Goal: Task Accomplishment & Management: Manage account settings

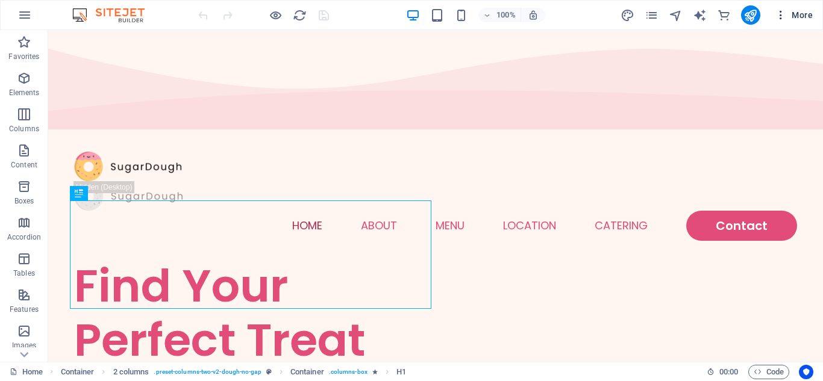
click at [777, 18] on icon "button" at bounding box center [781, 15] width 12 height 12
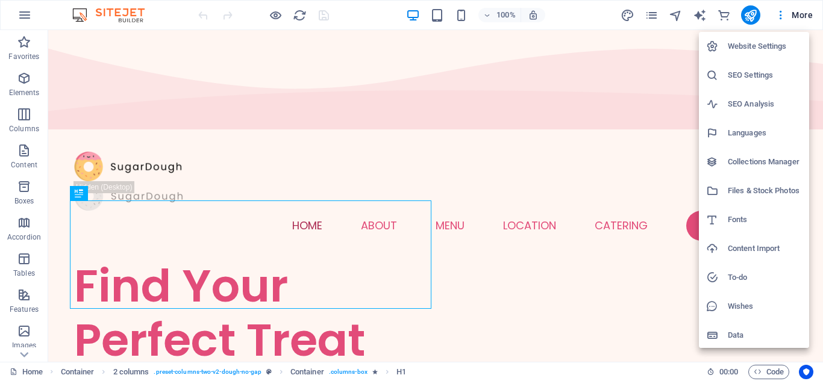
click at [650, 15] on div at bounding box center [411, 190] width 823 height 381
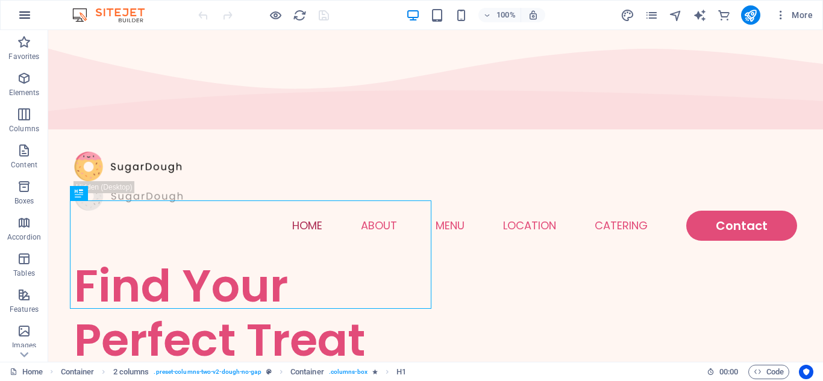
click at [25, 15] on icon "button" at bounding box center [24, 15] width 14 height 14
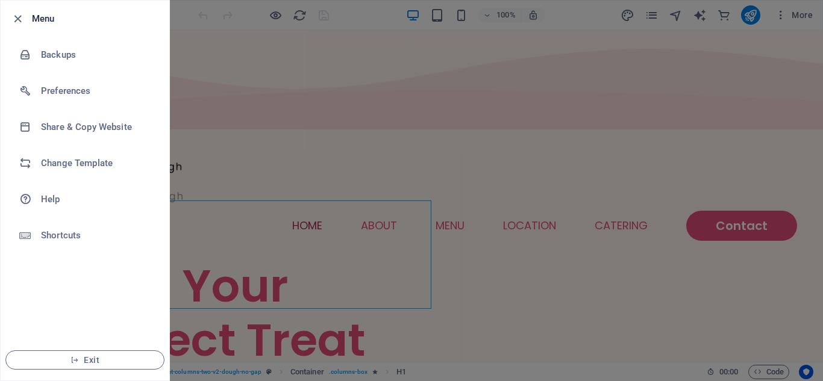
click at [575, 60] on div at bounding box center [411, 190] width 823 height 381
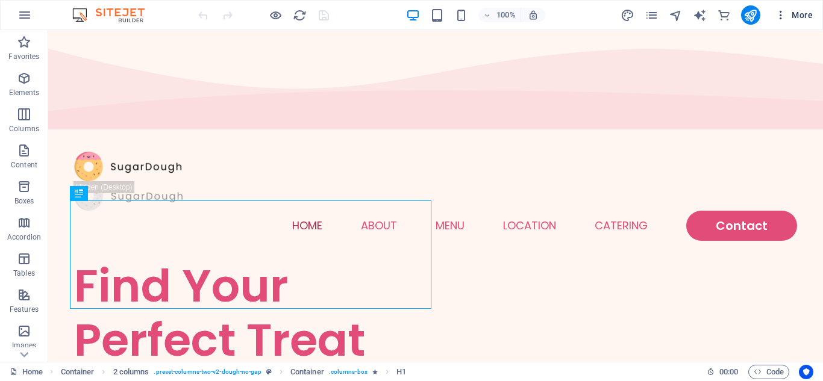
click at [781, 17] on icon "button" at bounding box center [781, 15] width 12 height 12
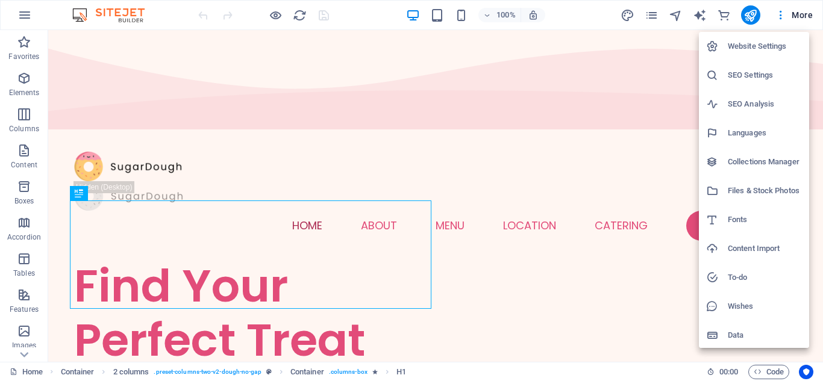
click at [759, 49] on h6 "Website Settings" at bounding box center [765, 46] width 74 height 14
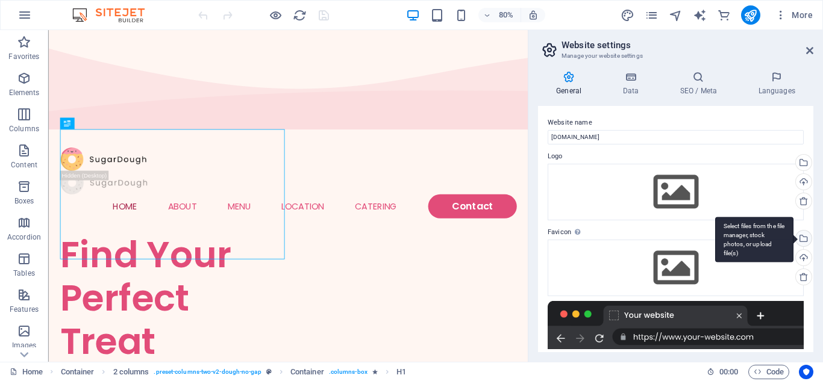
drag, startPoint x: 808, startPoint y: 207, endPoint x: 808, endPoint y: 234, distance: 27.1
click at [808, 234] on div "Website name [DOMAIN_NAME] Logo Drag files here, click to choose files or selec…" at bounding box center [675, 229] width 275 height 246
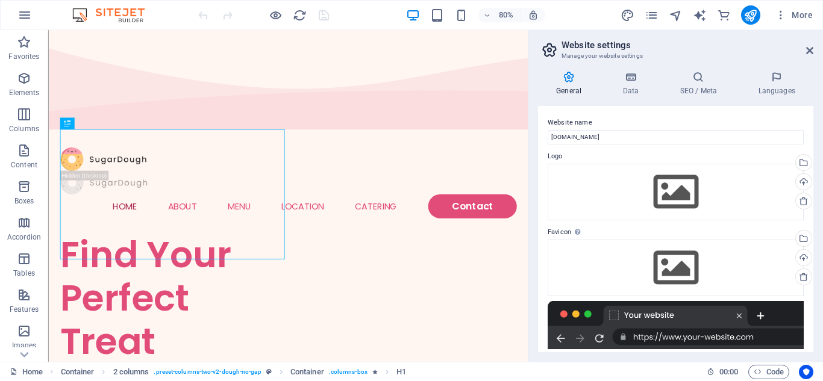
click at [568, 80] on icon at bounding box center [568, 77] width 61 height 12
click at [806, 52] on icon at bounding box center [809, 51] width 7 height 10
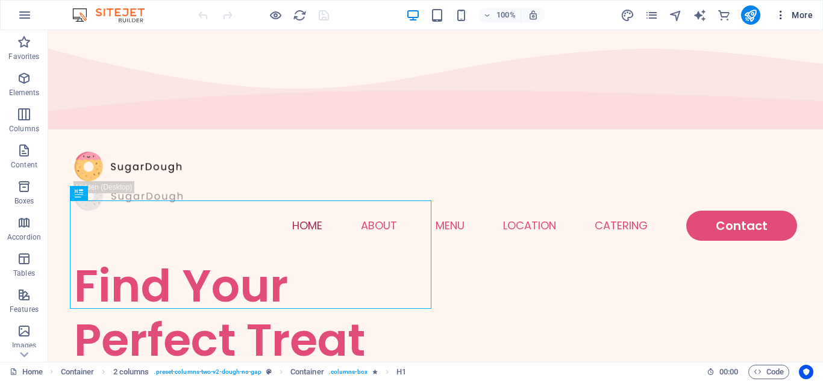
click at [807, 11] on span "More" at bounding box center [794, 15] width 38 height 12
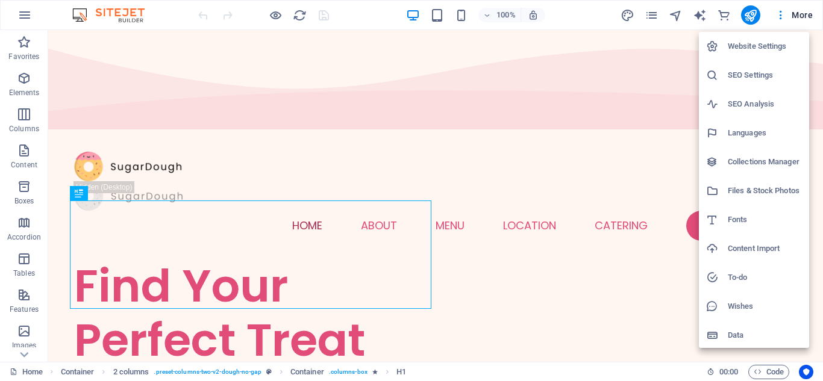
click at [737, 314] on li "Wishes" at bounding box center [754, 306] width 110 height 29
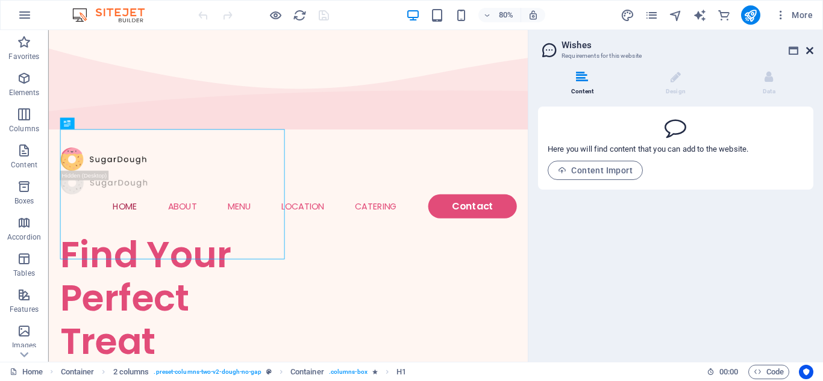
click at [807, 48] on icon at bounding box center [809, 51] width 7 height 10
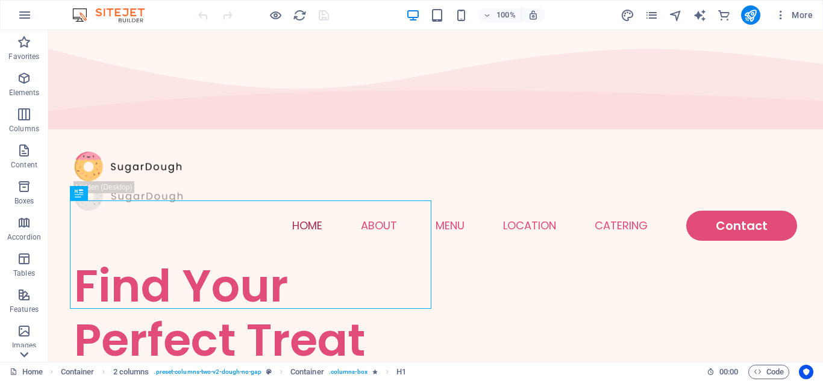
click at [26, 351] on icon at bounding box center [24, 354] width 17 height 17
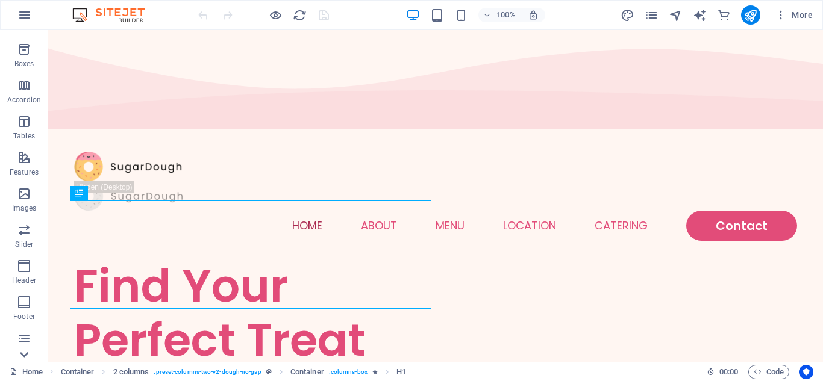
scroll to position [246, 0]
click at [23, 345] on span "Commerce" at bounding box center [24, 345] width 48 height 29
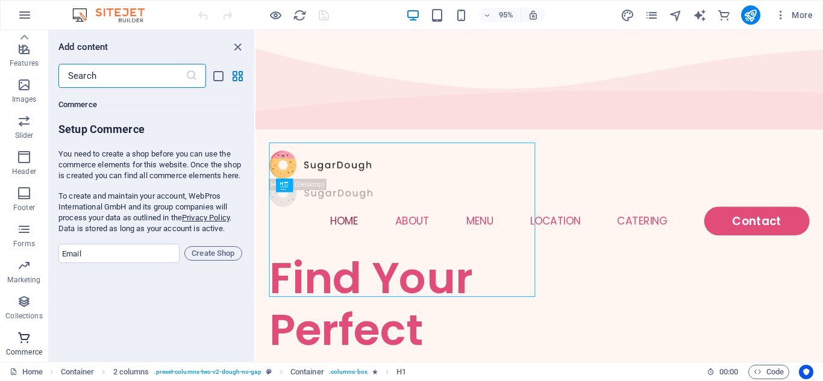
scroll to position [11611, 0]
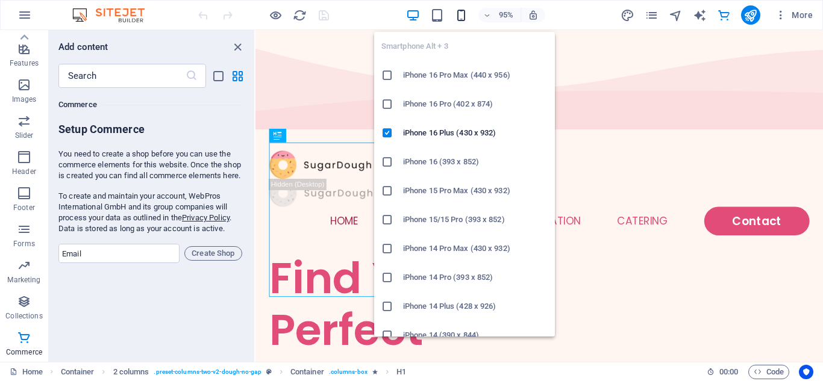
click at [468, 15] on icon "button" at bounding box center [461, 15] width 14 height 14
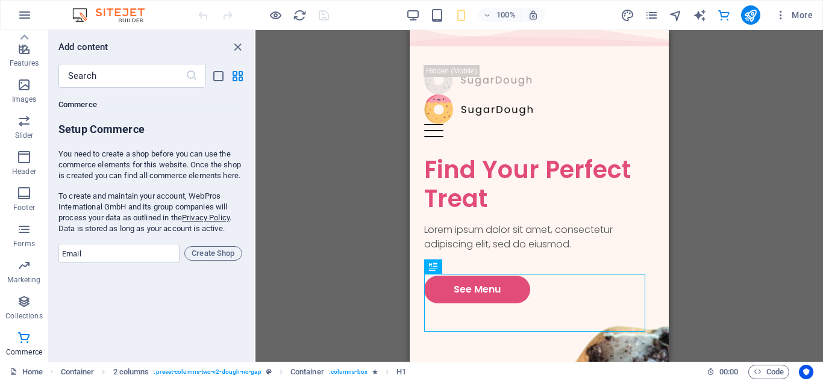
scroll to position [0, 0]
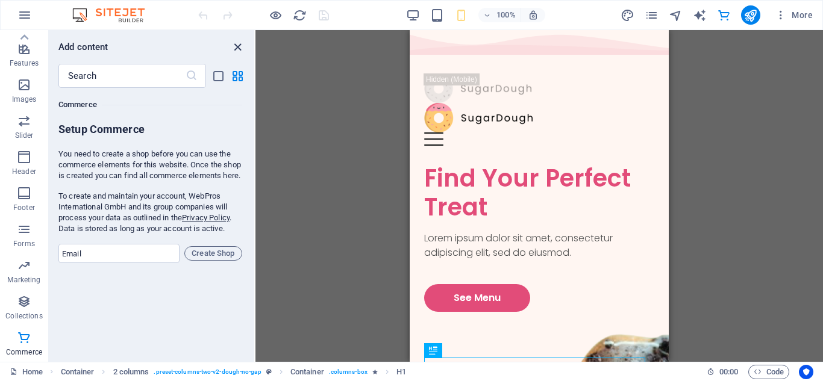
click at [237, 49] on icon "close panel" at bounding box center [238, 47] width 14 height 14
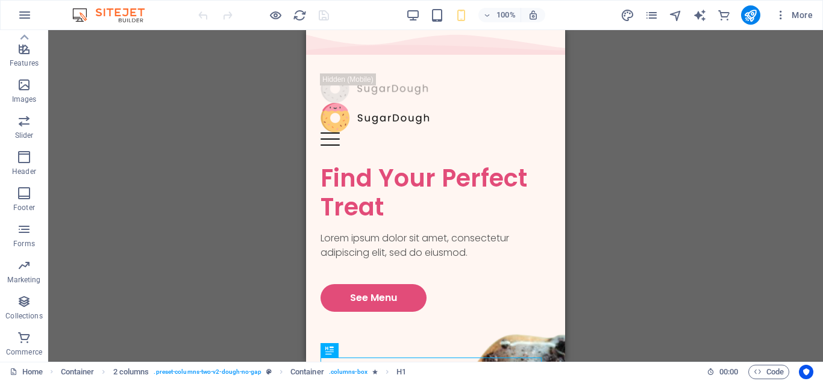
click at [621, 233] on div "Drag here to replace the existing content. Press “Ctrl” if you want to create a…" at bounding box center [435, 196] width 775 height 332
